Goal: Obtain resource: Obtain resource

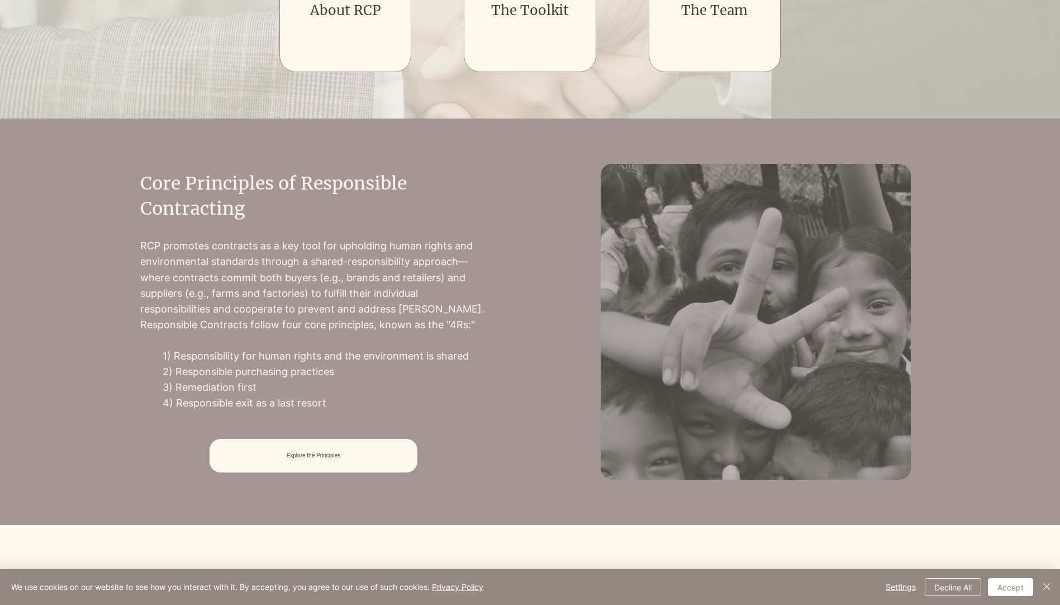
scroll to position [671, 0]
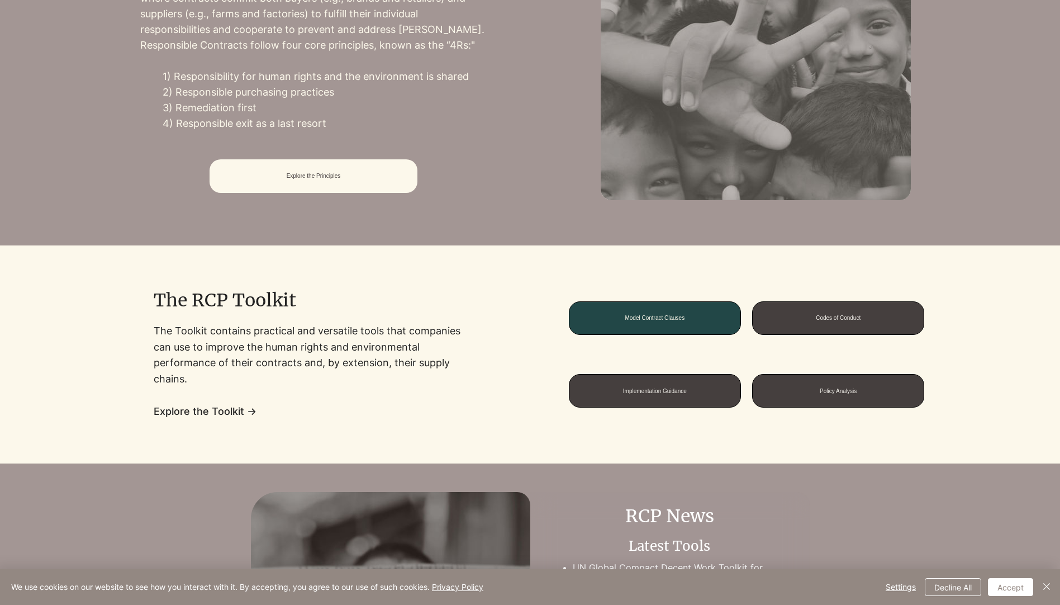
click at [661, 315] on span "Model Contract Clauses" at bounding box center [655, 318] width 60 height 6
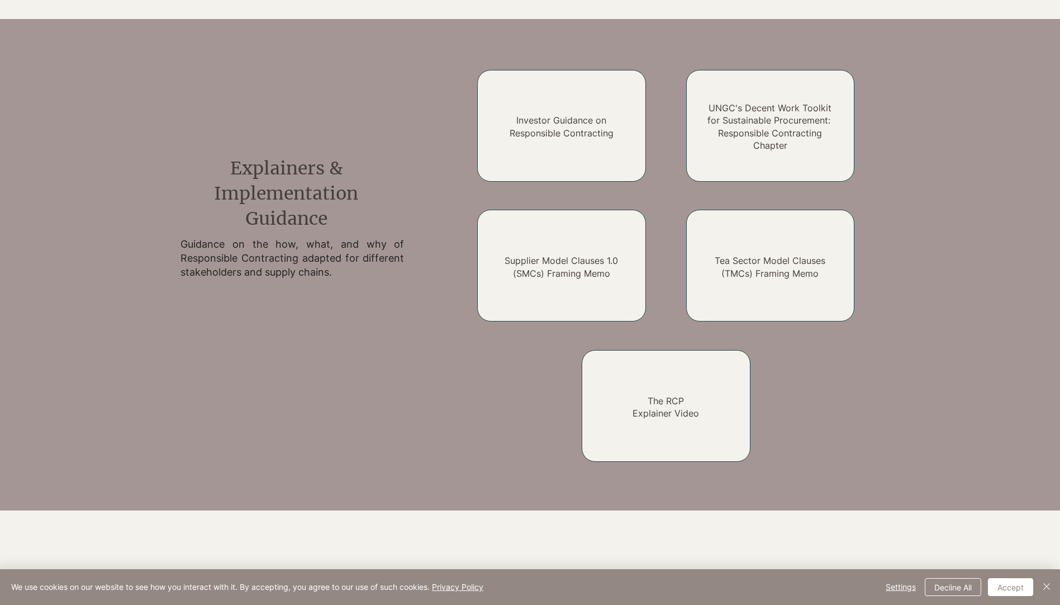
scroll to position [277, 0]
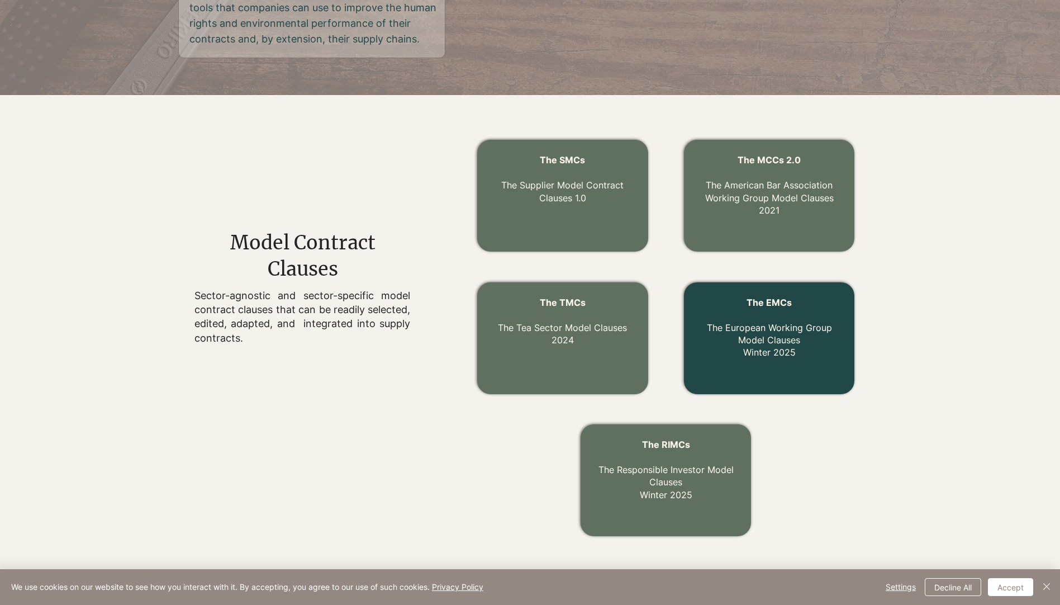
click at [760, 330] on link "The EMCs The European Working Group Model Clauses Winter 2025" at bounding box center [769, 327] width 125 height 61
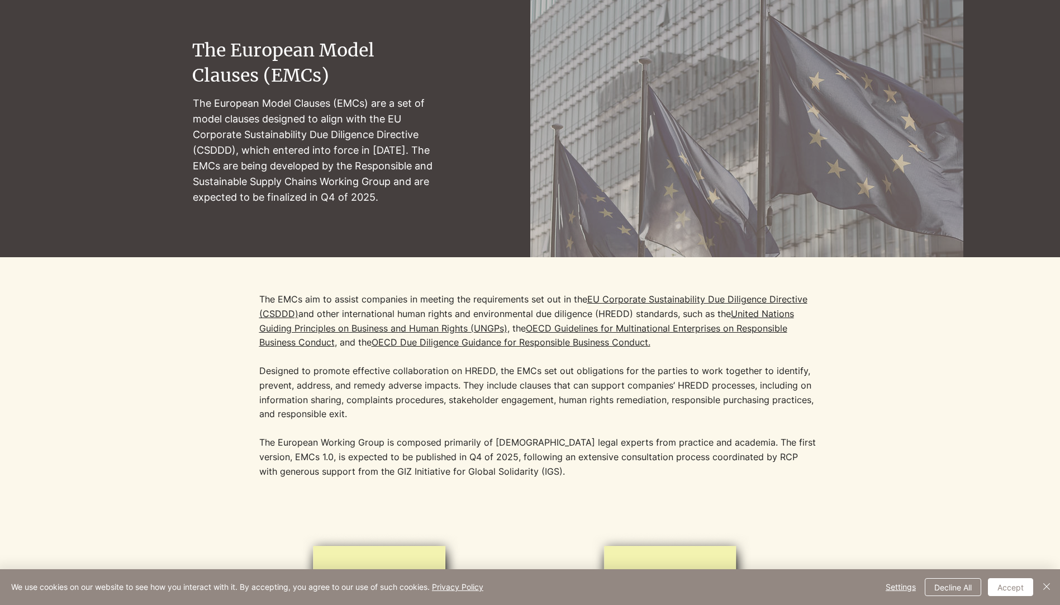
scroll to position [112, 0]
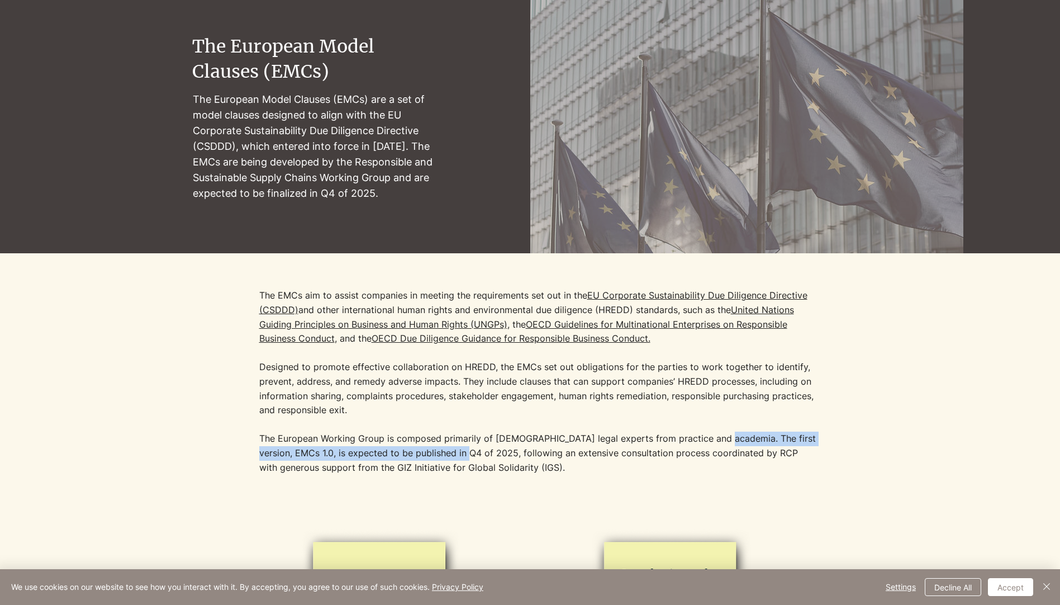
drag, startPoint x: 715, startPoint y: 438, endPoint x: 453, endPoint y: 452, distance: 263.1
click at [453, 452] on p "The European Working Group is composed primarily of [DEMOGRAPHIC_DATA] legal ex…" at bounding box center [538, 452] width 559 height 43
copy p "The first version, EMCs 1.0, is expected to be published in Q4 of 2025"
drag, startPoint x: 607, startPoint y: 386, endPoint x: 612, endPoint y: 381, distance: 7.5
click at [607, 386] on p "The EMCs aim to assist companies in meeting the requirements set out in the [GE…" at bounding box center [538, 352] width 559 height 129
